Goal: Task Accomplishment & Management: Manage account settings

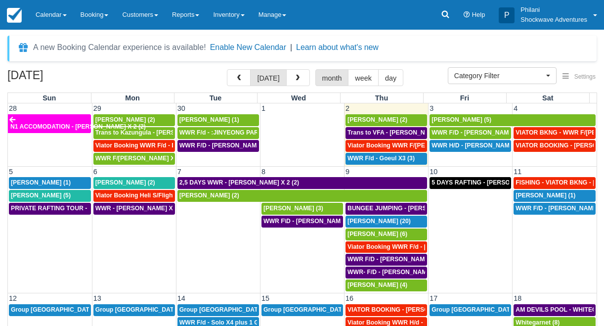
select select
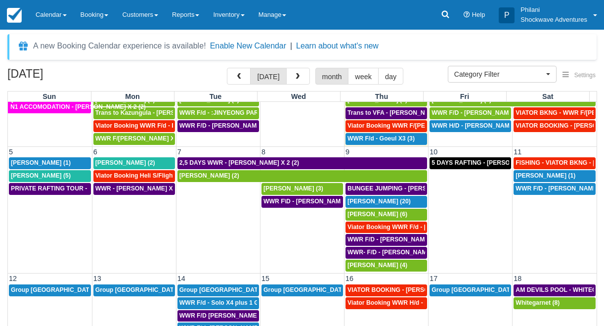
scroll to position [27, 0]
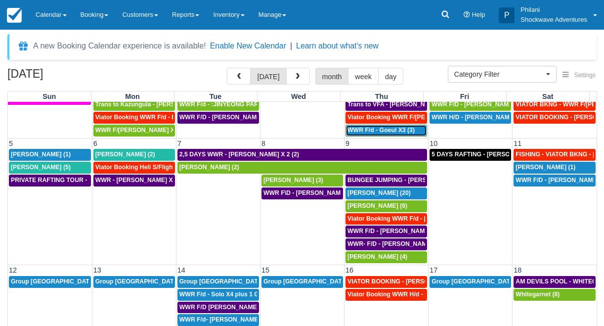
click at [389, 132] on span "WWR F/d - Goeul X3 (3)" at bounding box center [380, 130] width 67 height 7
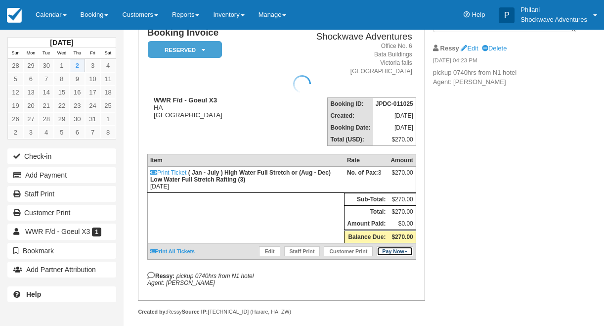
click at [405, 254] on icon at bounding box center [405, 251] width 3 height 5
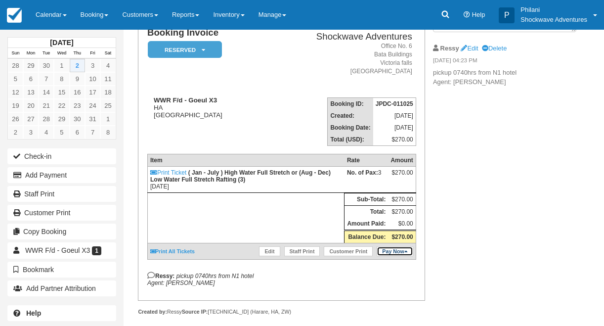
scroll to position [79, 0]
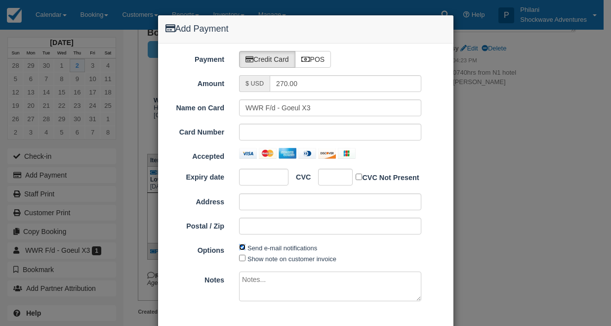
click at [239, 247] on input "Send e-mail notifications" at bounding box center [242, 247] width 6 height 6
checkbox input "false"
click at [282, 284] on textarea at bounding box center [330, 286] width 182 height 30
click at [309, 60] on label "POS" at bounding box center [313, 59] width 37 height 17
radio input "true"
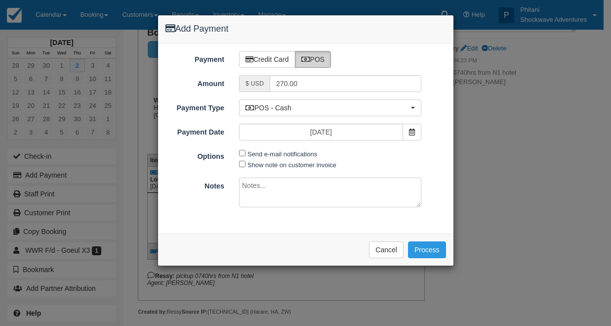
click at [274, 189] on textarea at bounding box center [330, 192] width 182 height 30
type textarea "paid cash"
click at [430, 243] on button "Process" at bounding box center [427, 249] width 38 height 17
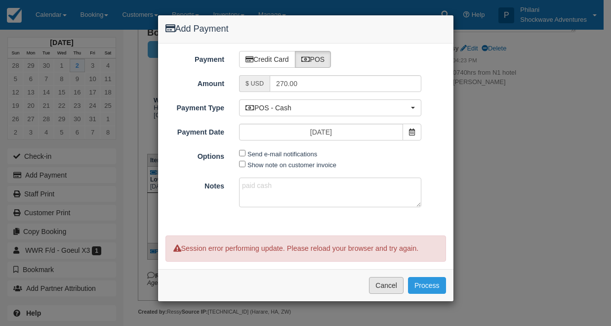
click at [397, 283] on button "Cancel" at bounding box center [386, 285] width 35 height 17
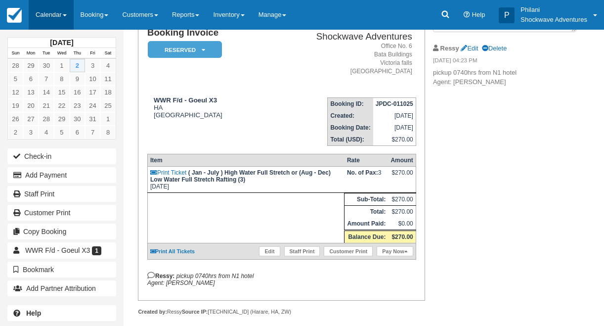
click at [43, 25] on link "Calendar" at bounding box center [51, 15] width 45 height 30
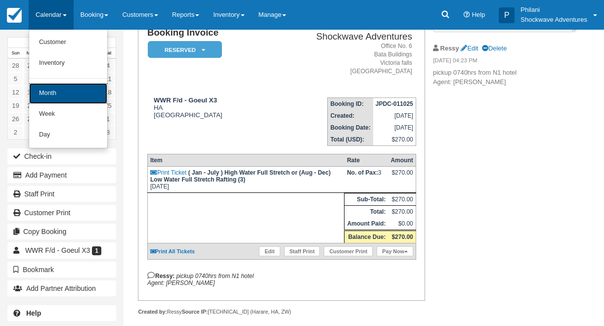
click at [60, 94] on link "Month" at bounding box center [68, 93] width 78 height 21
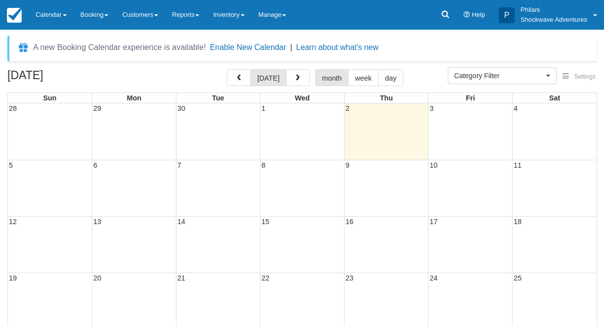
select select
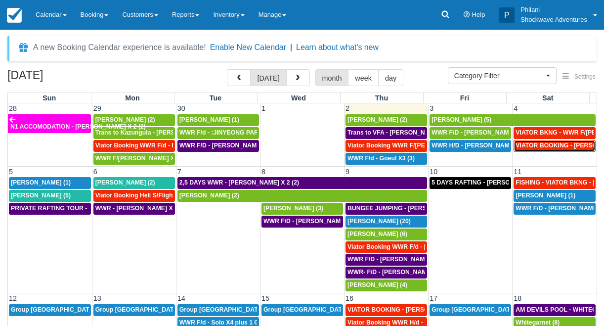
click at [553, 145] on span "VIATOR BOOKING - [PERSON_NAME] 2 (2)" at bounding box center [576, 145] width 123 height 7
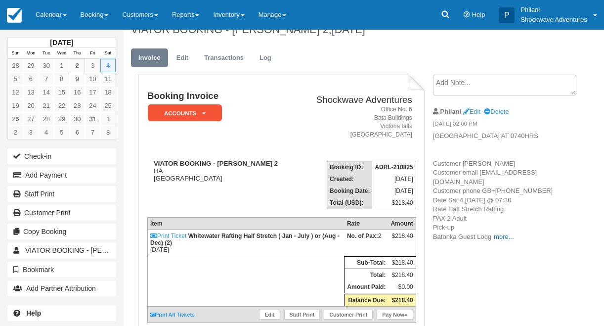
scroll to position [16, 0]
click at [505, 240] on link "more..." at bounding box center [504, 236] width 20 height 7
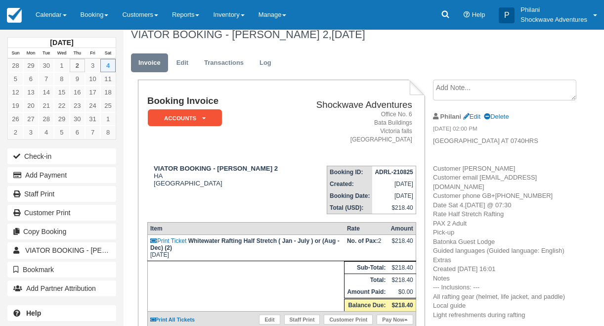
scroll to position [0, 0]
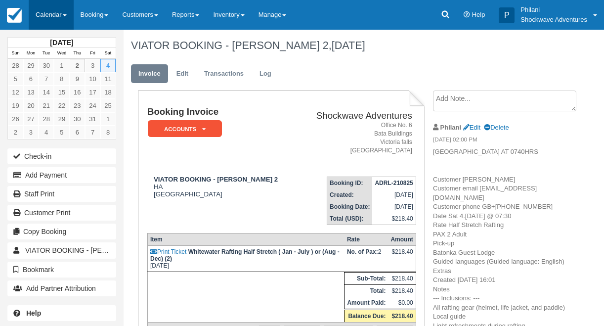
click at [63, 20] on link "Calendar" at bounding box center [51, 15] width 45 height 30
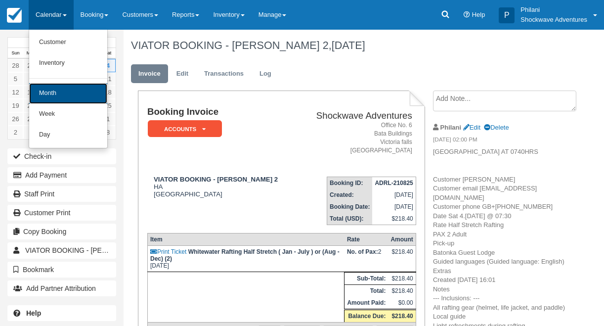
click at [96, 96] on link "Month" at bounding box center [68, 93] width 78 height 21
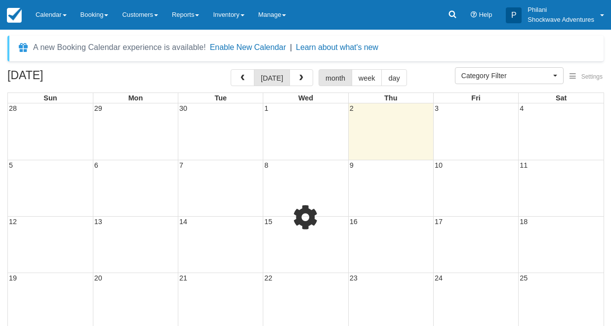
select select
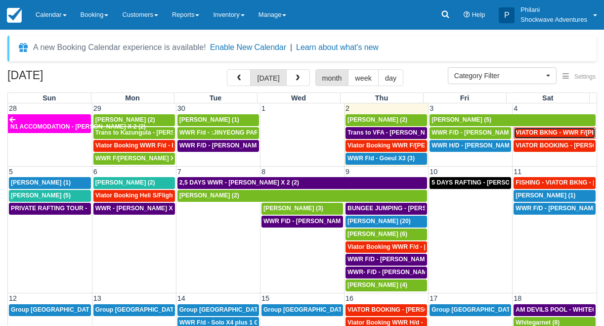
click at [559, 135] on span "VIATOR BKNG - WWR F/[PERSON_NAME] 3 (3)" at bounding box center [582, 132] width 135 height 7
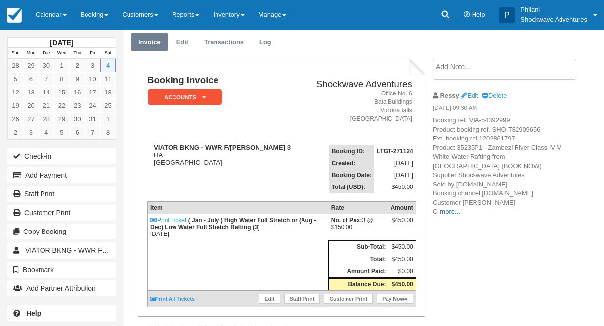
scroll to position [32, 0]
click at [449, 211] on link "more..." at bounding box center [450, 211] width 20 height 7
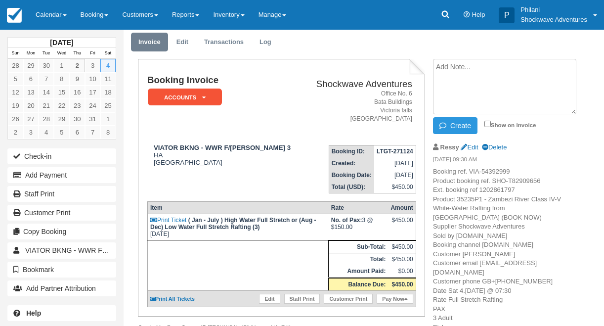
paste textarea "your lodge will be at 0730hrs. Kindly follow the link below to complete your in…"
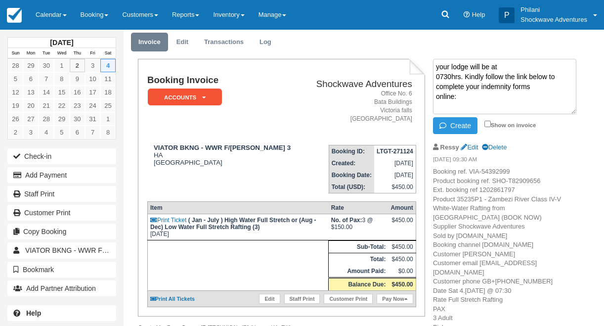
click at [500, 70] on textarea "your lodge will be at 0730hrs. Kindly follow the link below to complete your in…" at bounding box center [504, 86] width 143 height 55
click at [486, 97] on textarea "0730hrs. Kindly follow the link below to complete your indemnity forms online:" at bounding box center [504, 86] width 143 height 55
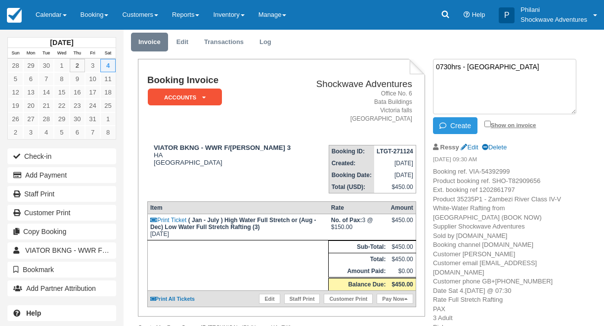
type textarea "0730hrs - DZIMBAHWE LODGE"
click at [488, 121] on input "Show on invoice" at bounding box center [487, 124] width 6 height 6
checkbox input "true"
click at [474, 121] on button "Create" at bounding box center [455, 125] width 44 height 17
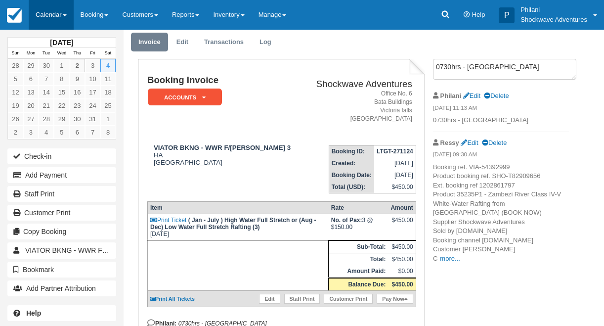
click at [67, 16] on span at bounding box center [65, 15] width 4 height 2
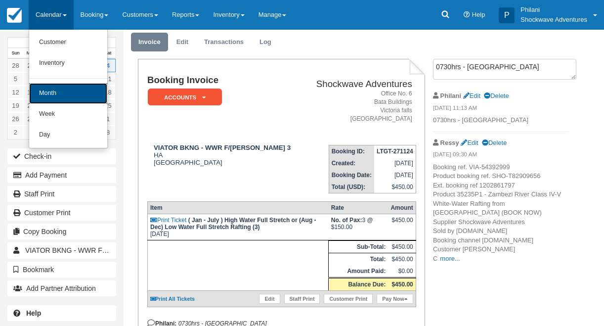
click at [96, 99] on link "Month" at bounding box center [68, 93] width 78 height 21
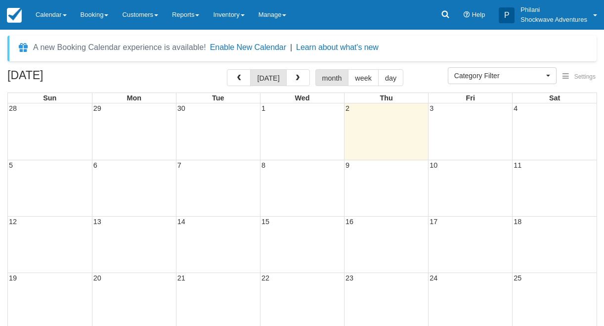
select select
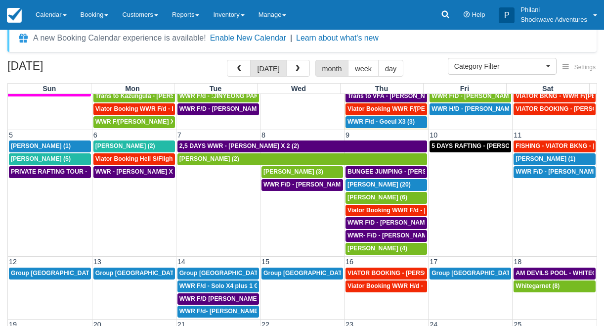
scroll to position [36, 0]
